Goal: Task Accomplishment & Management: Use online tool/utility

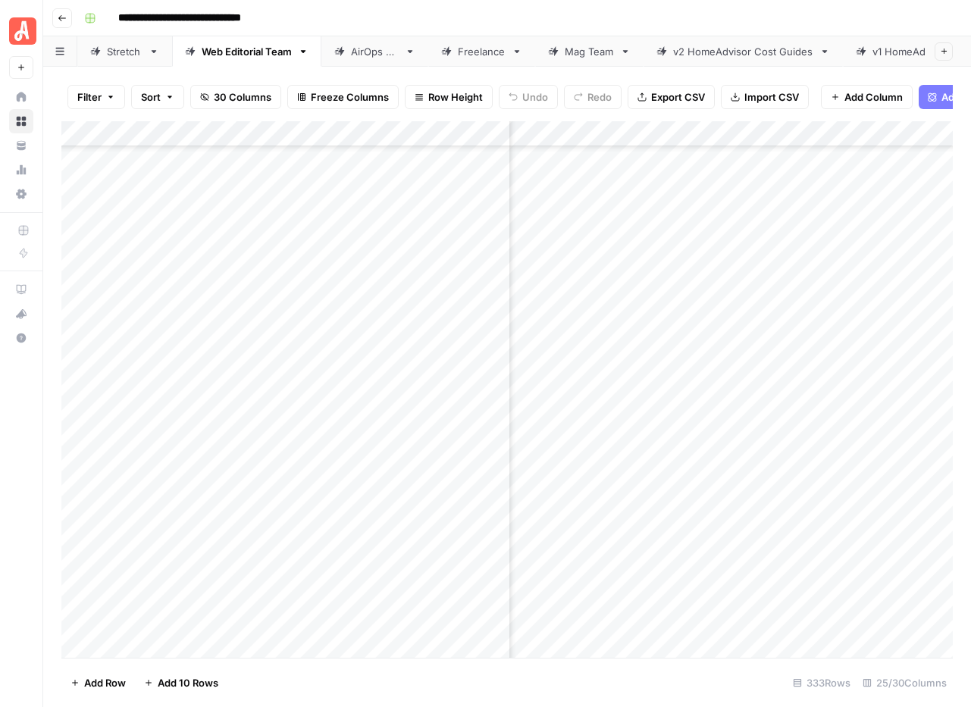
scroll to position [6395, 464]
click at [731, 389] on div "Add Column" at bounding box center [507, 389] width 892 height 537
click at [649, 318] on div "Add Column" at bounding box center [507, 389] width 892 height 537
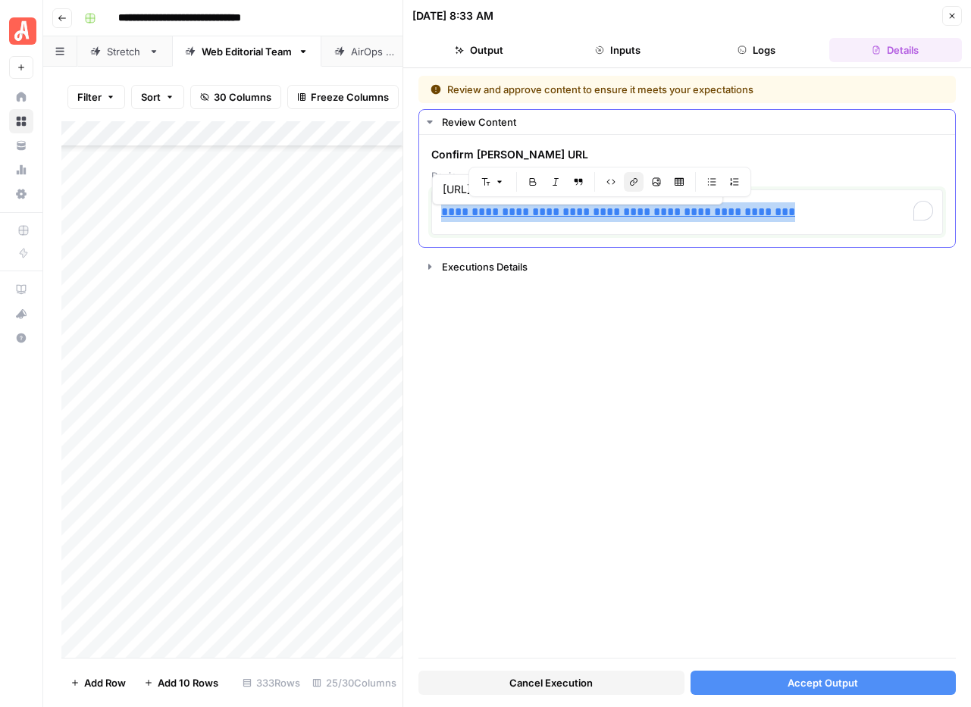
drag, startPoint x: 805, startPoint y: 219, endPoint x: 433, endPoint y: 215, distance: 372.3
click at [438, 215] on div "**********" at bounding box center [687, 212] width 512 height 45
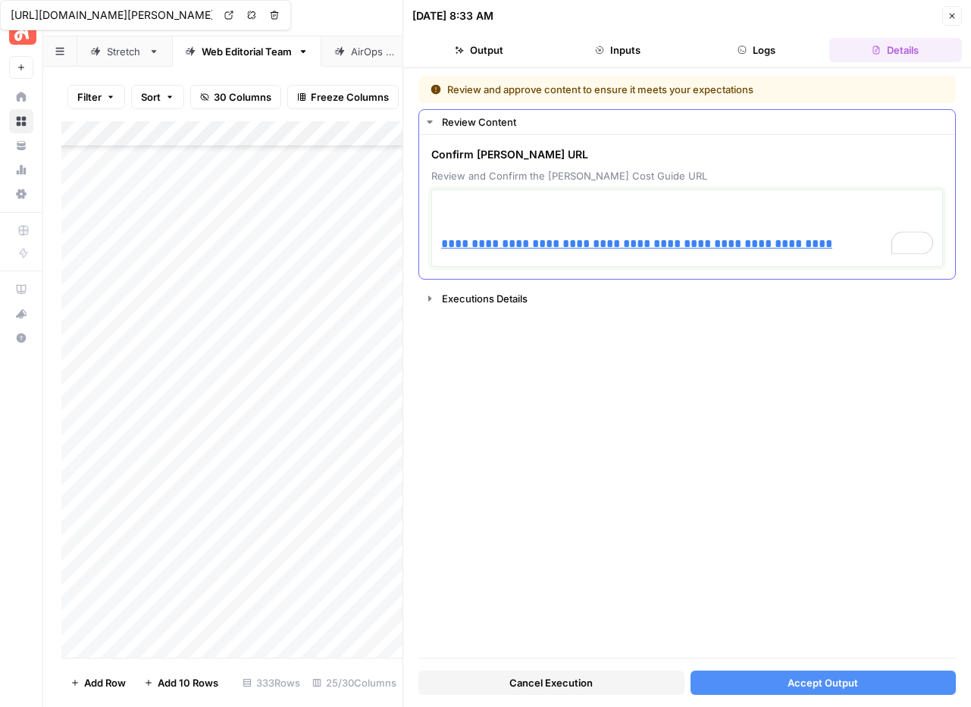
scroll to position [0, 1]
click at [434, 226] on div "**********" at bounding box center [687, 228] width 512 height 77
click at [450, 223] on div "**********" at bounding box center [687, 228] width 492 height 64
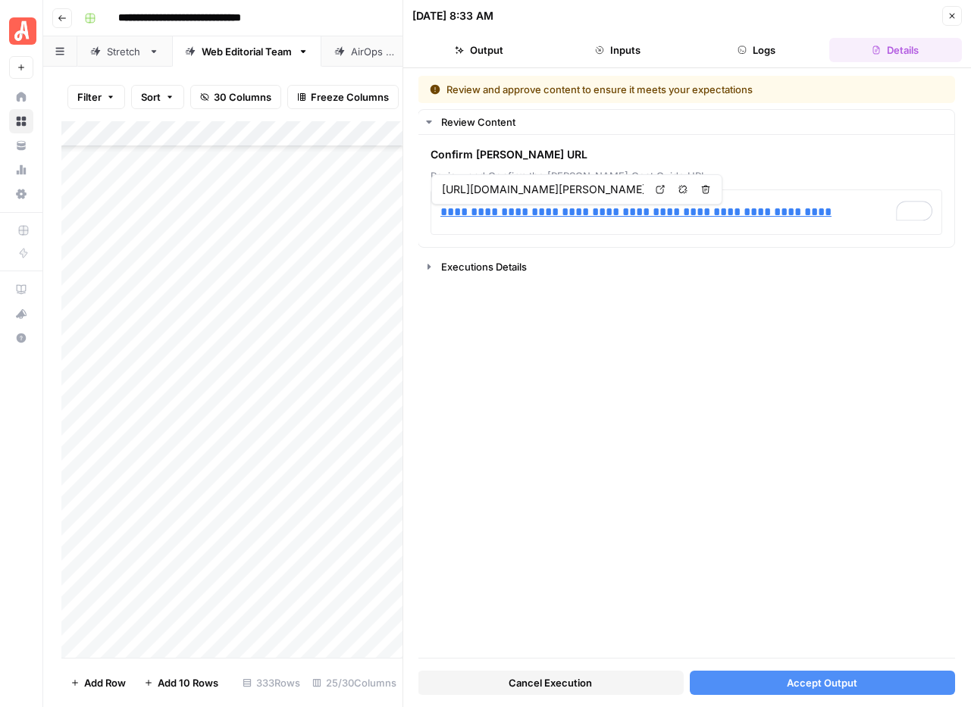
click at [825, 692] on button "Accept Output" at bounding box center [823, 683] width 266 height 24
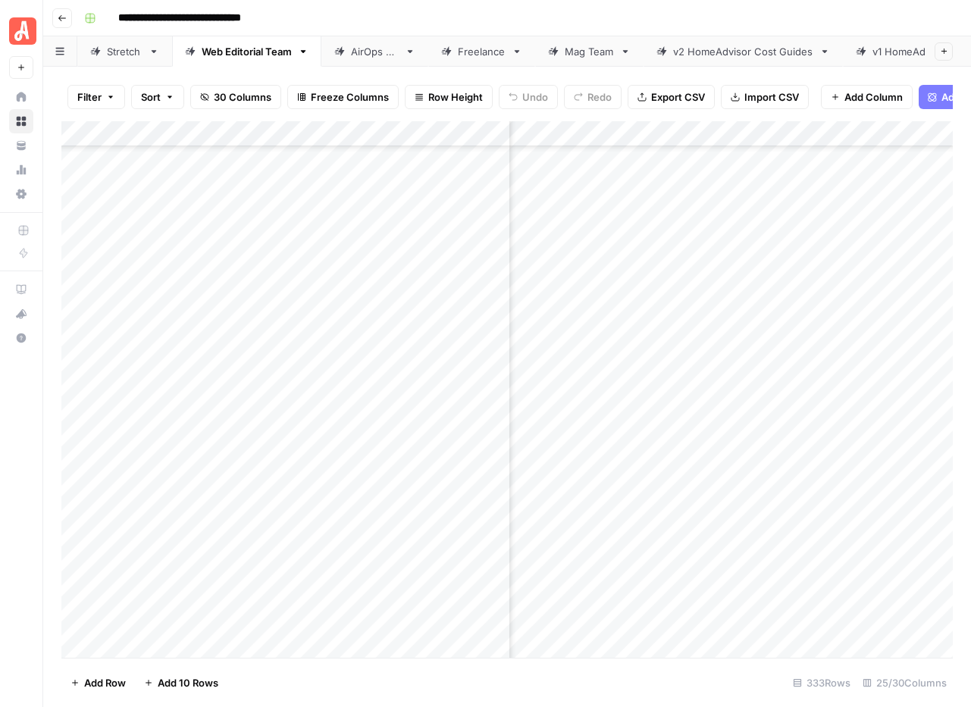
scroll to position [6456, 376]
click at [712, 331] on div "Add Column" at bounding box center [507, 389] width 892 height 537
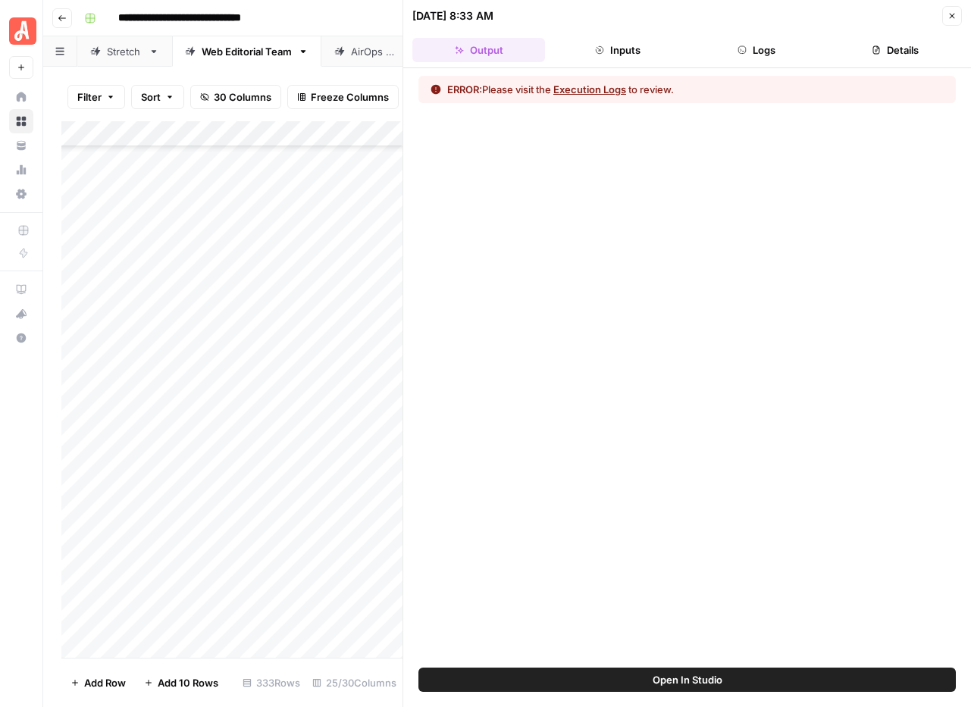
click at [600, 94] on button "Execution Logs" at bounding box center [590, 89] width 73 height 15
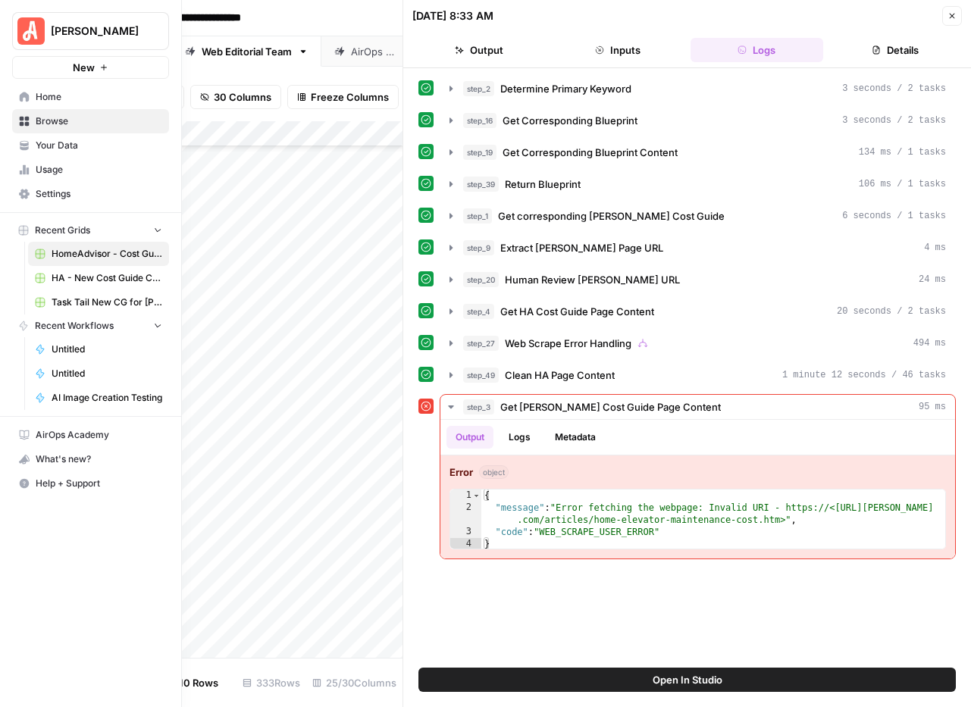
click at [26, 384] on div "Untitled Untitled AI Image Creation Testing" at bounding box center [96, 373] width 145 height 73
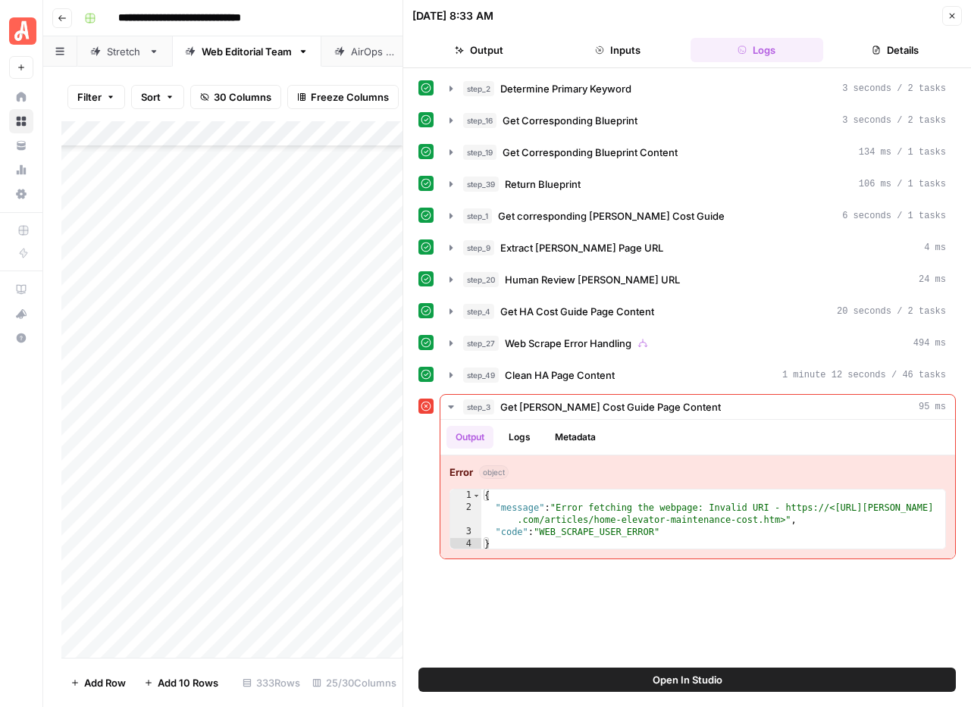
scroll to position [6456, 363]
click at [956, 18] on icon "button" at bounding box center [952, 15] width 9 height 9
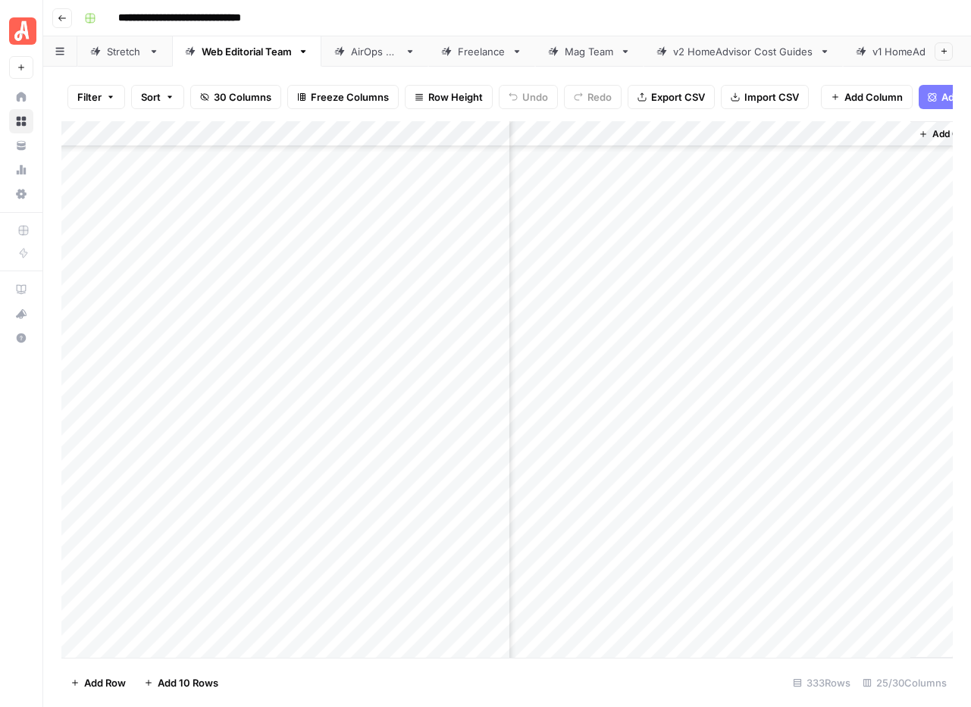
scroll to position [6456, 3994]
click at [758, 356] on div "Add Column" at bounding box center [507, 389] width 892 height 537
